Goal: Navigation & Orientation: Find specific page/section

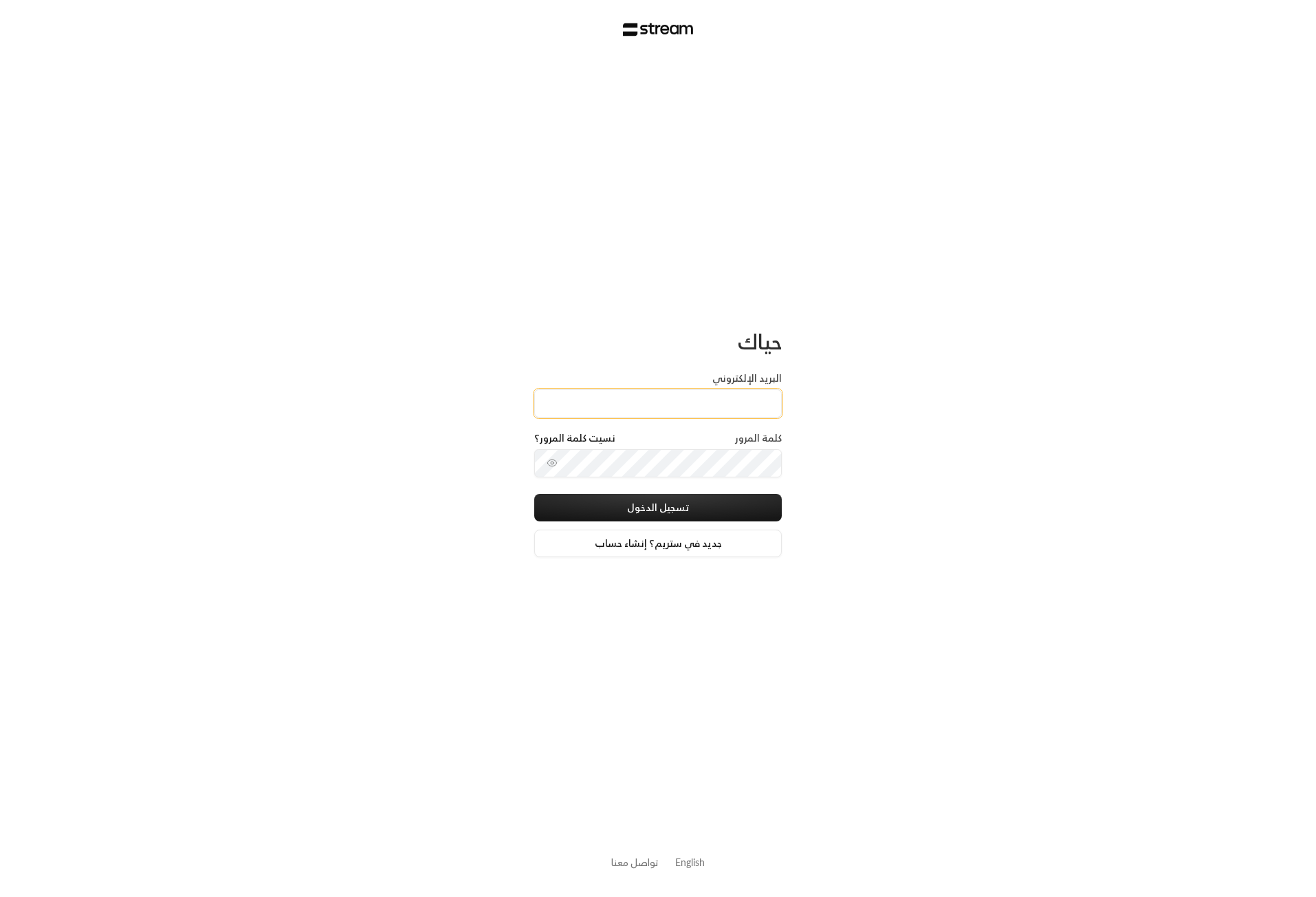
type input "[EMAIL_ADDRESS][DOMAIN_NAME]"
click at [637, 498] on button "تسجيل الدخول" at bounding box center [658, 508] width 248 height 28
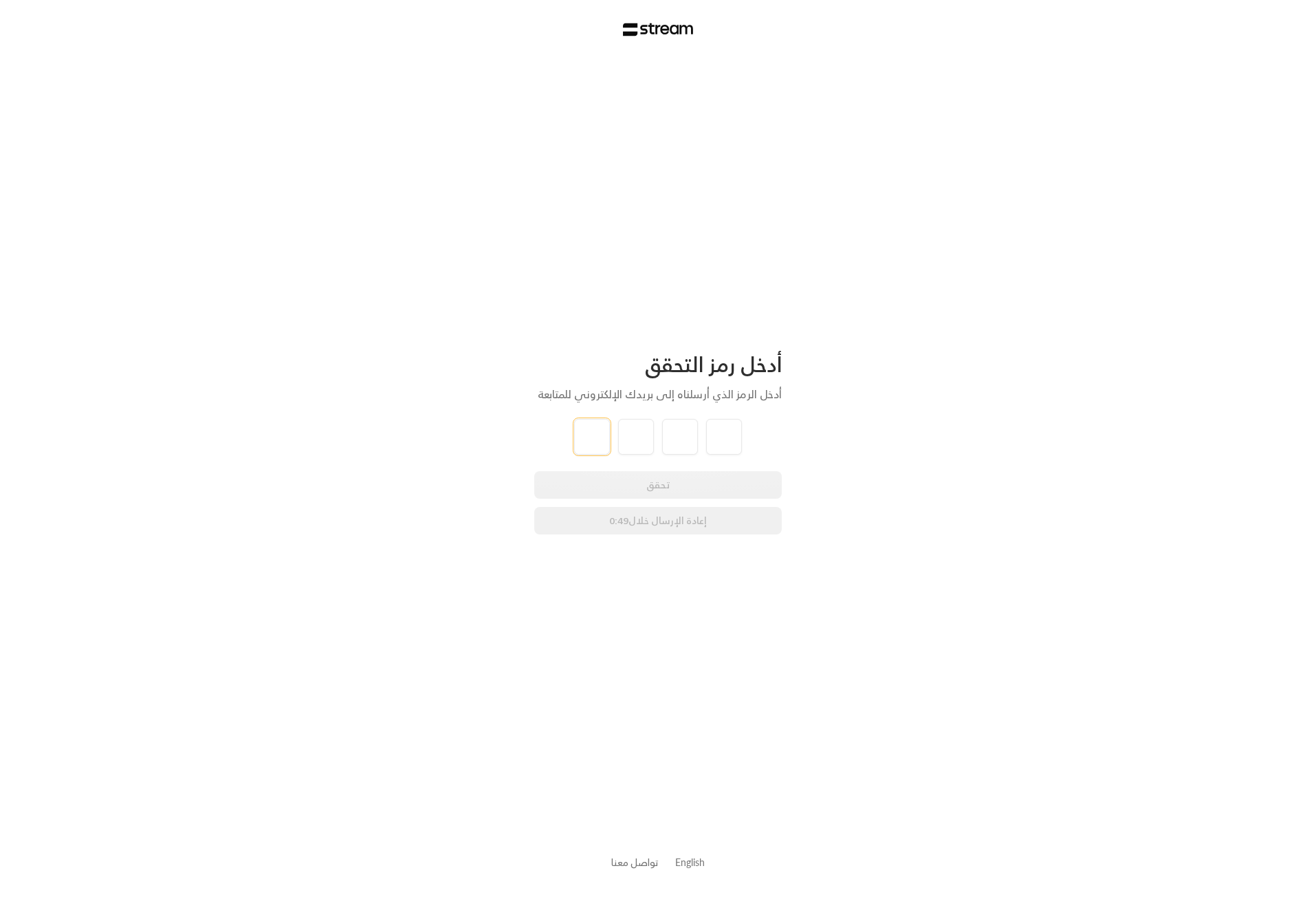
type input "9"
type input "7"
type input "8"
type input "2"
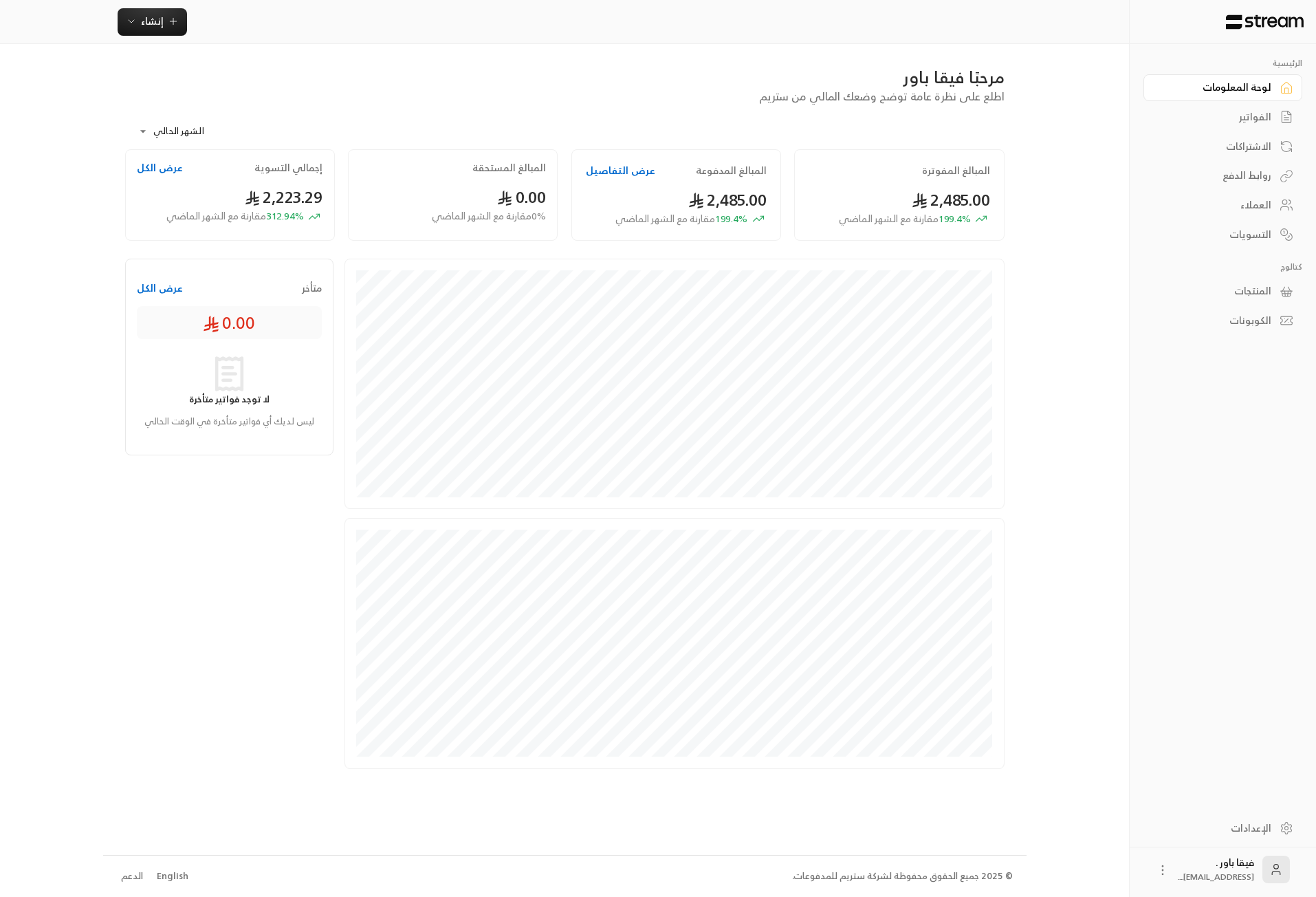
click at [1220, 208] on div "العملاء" at bounding box center [1216, 205] width 111 height 14
